Goal: Information Seeking & Learning: Learn about a topic

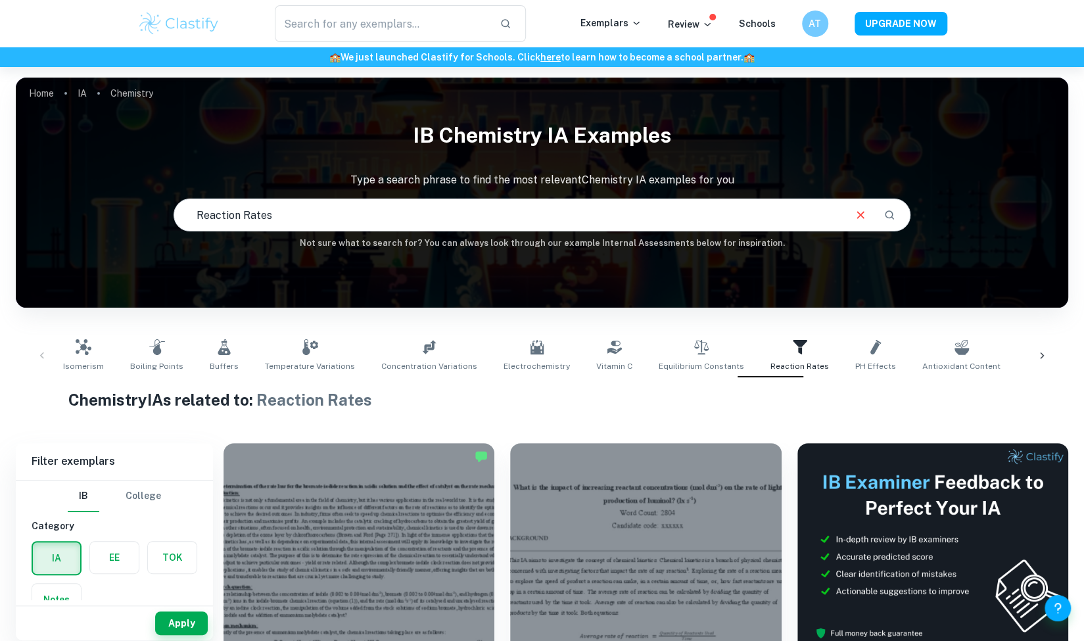
drag, startPoint x: 302, startPoint y: 207, endPoint x: 156, endPoint y: 218, distance: 145.7
click at [156, 218] on div "IB Chemistry IA examples Type a search phrase to find the most relevant Chemist…" at bounding box center [542, 181] width 1052 height 135
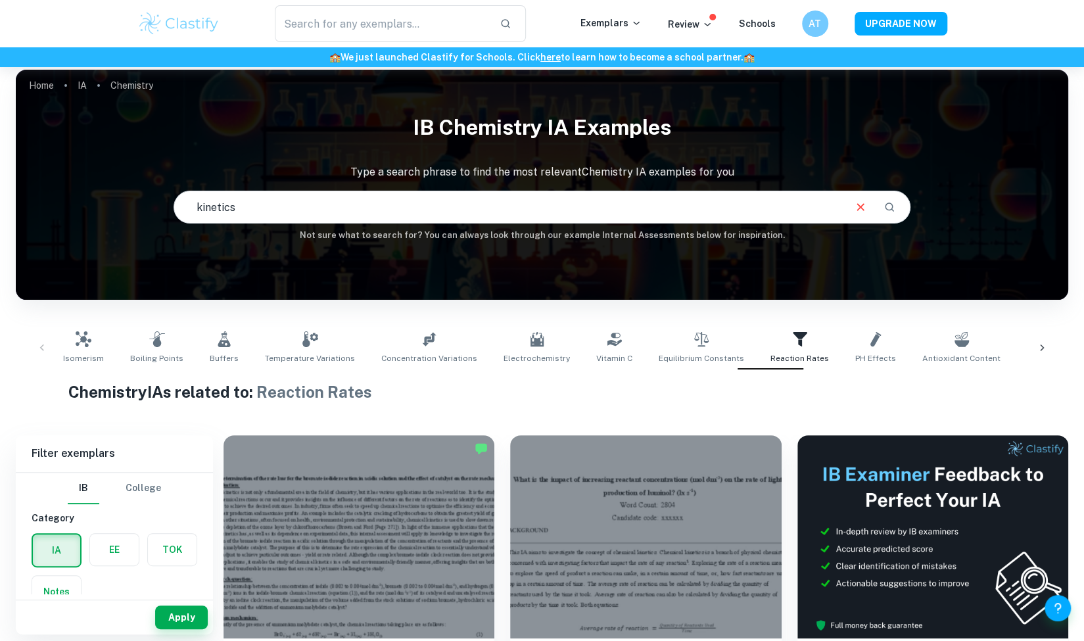
type input "kinetics"
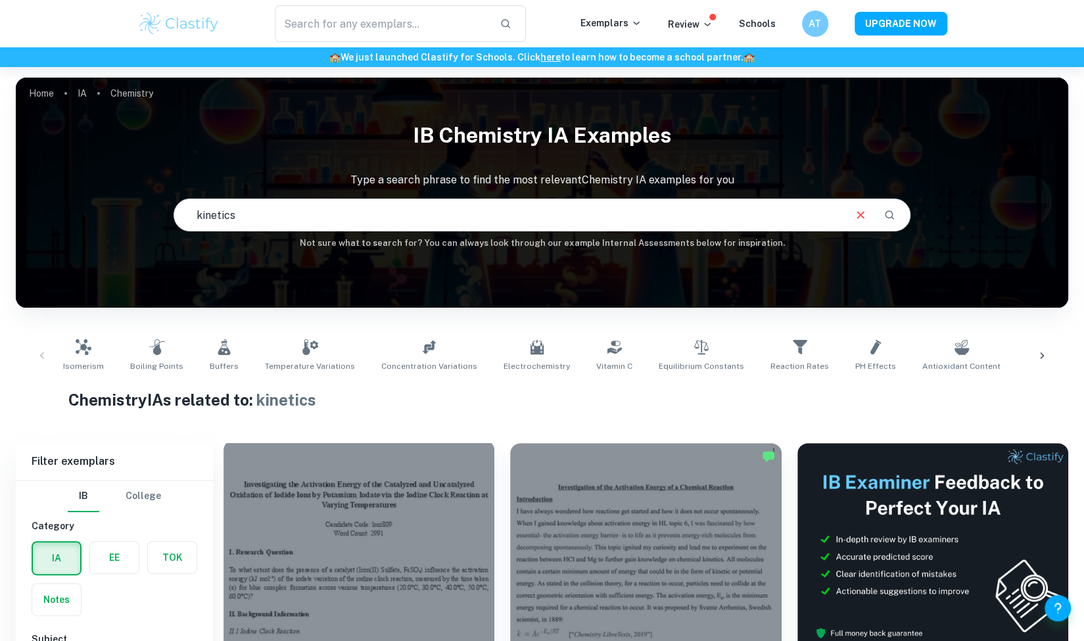
scroll to position [297, 0]
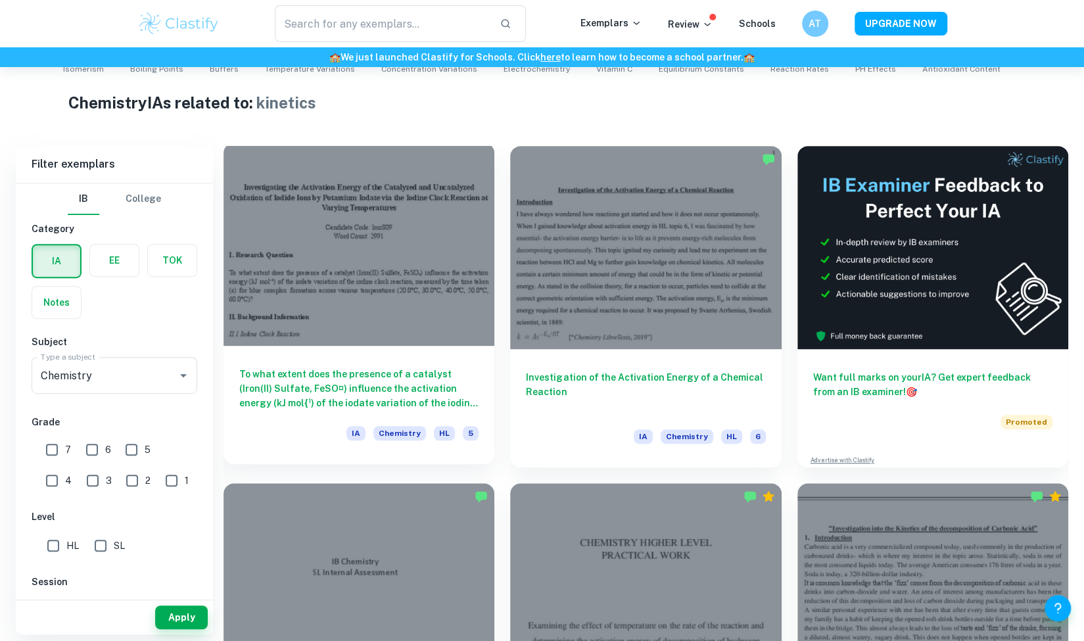
click at [376, 392] on h6 "To what extent does the presence of a catalyst (Iron(II) Sulfate, FeSO¤) influe…" at bounding box center [358, 388] width 239 height 43
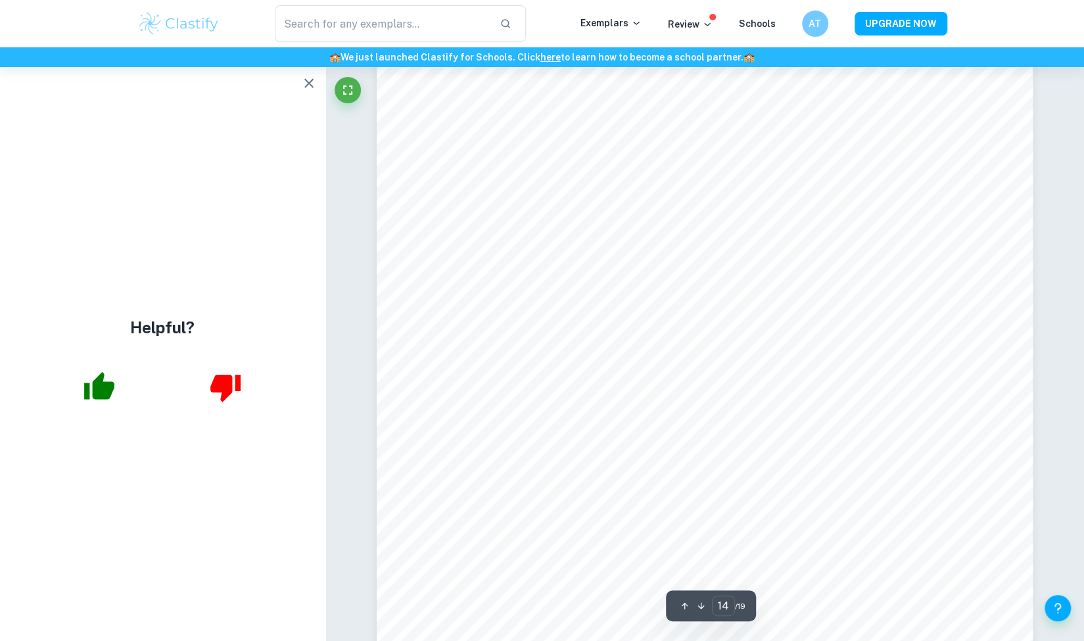
scroll to position [11704, 0]
type input "13"
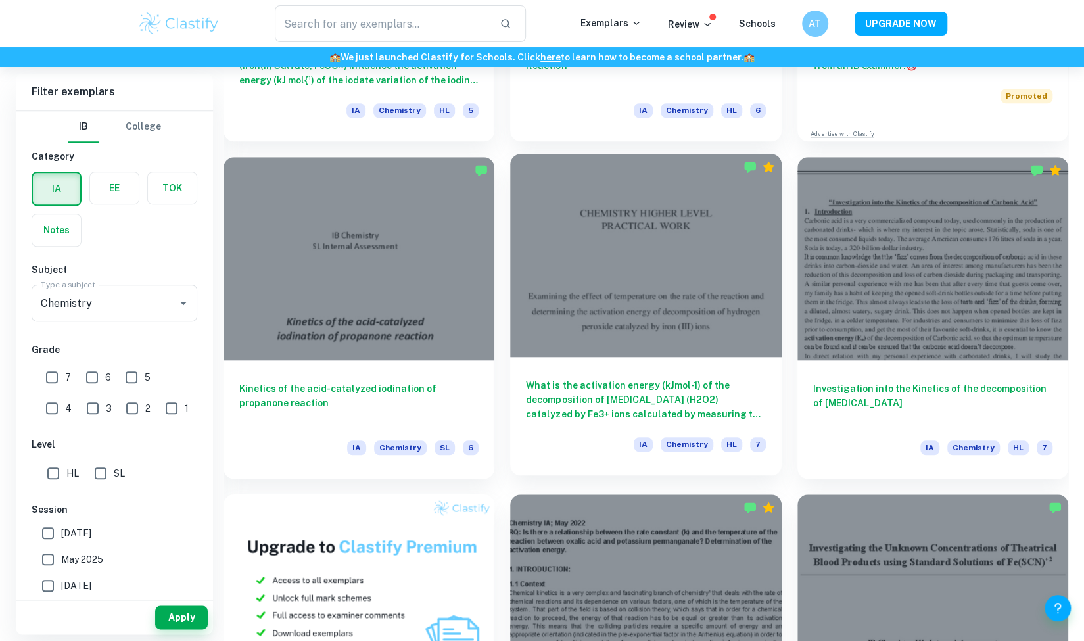
scroll to position [622, 0]
click at [653, 365] on div "What is the activation energy (kJmol-1) of the decomposition of [MEDICAL_DATA] …" at bounding box center [645, 417] width 271 height 118
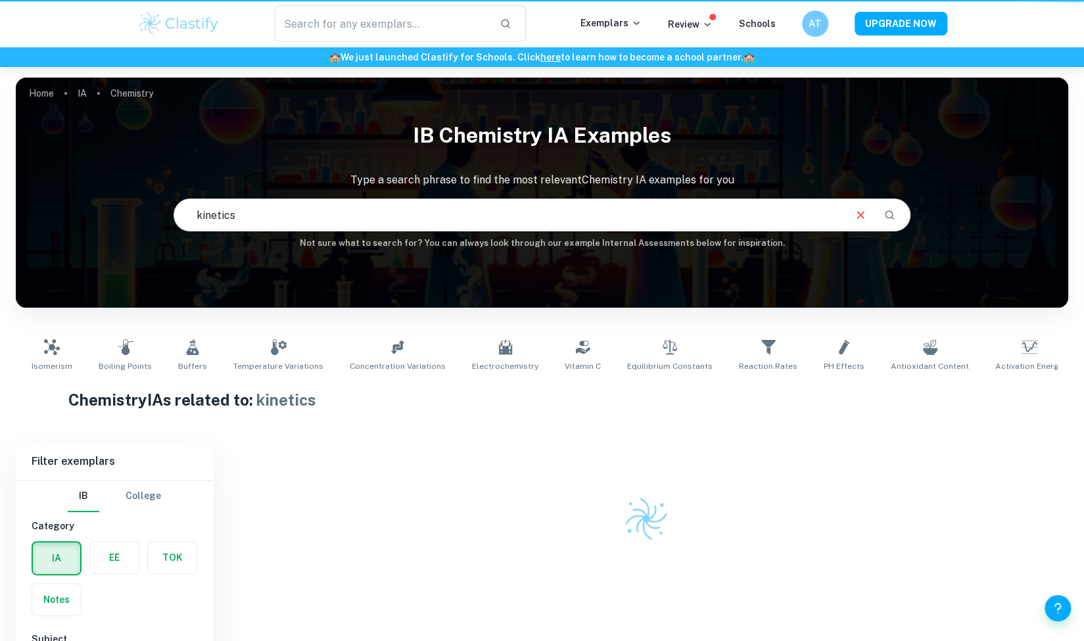
scroll to position [67, 0]
